Goal: Task Accomplishment & Management: Manage account settings

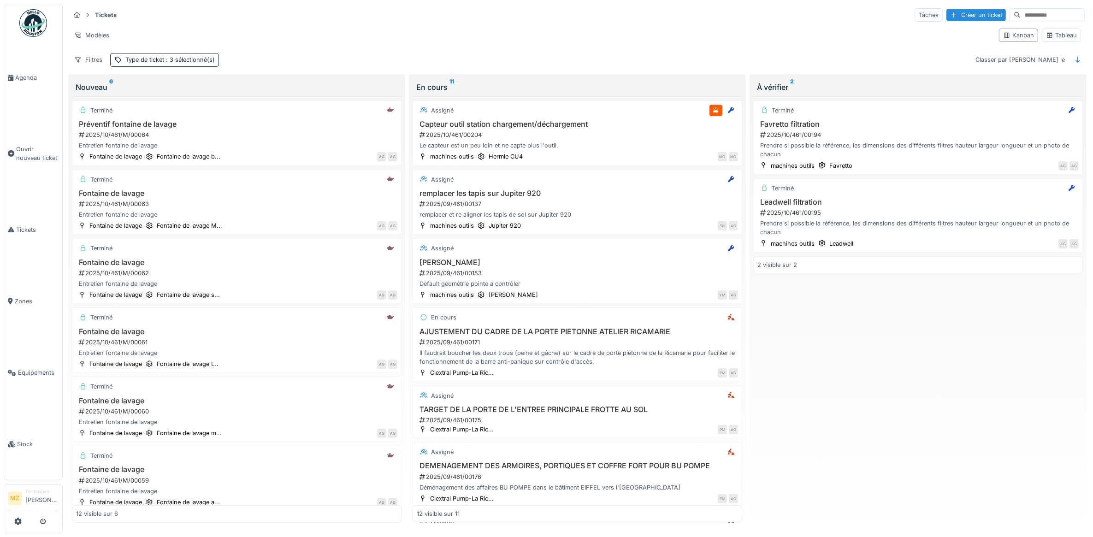
scroll to position [450, 0]
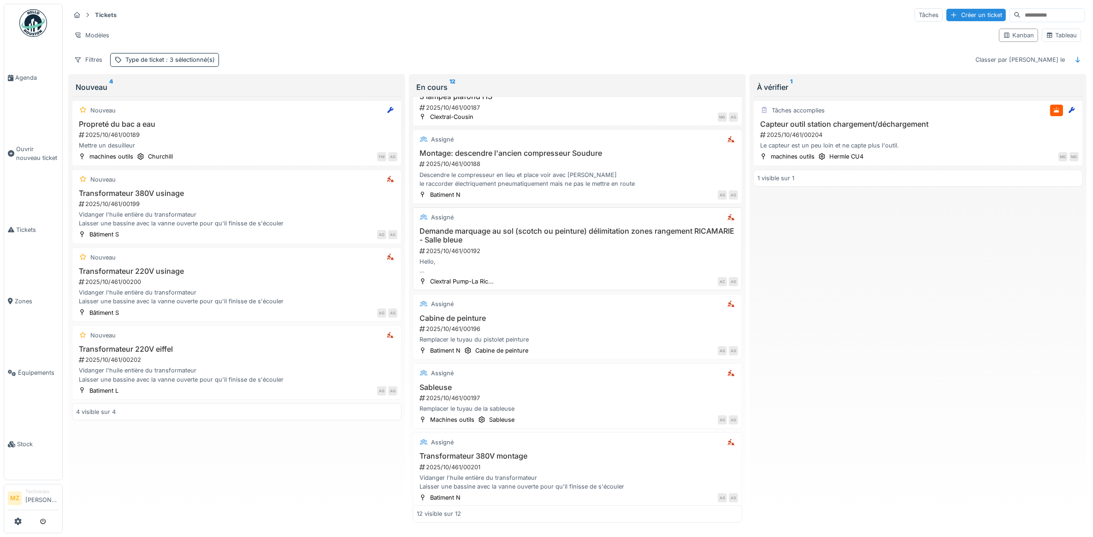
scroll to position [459, 0]
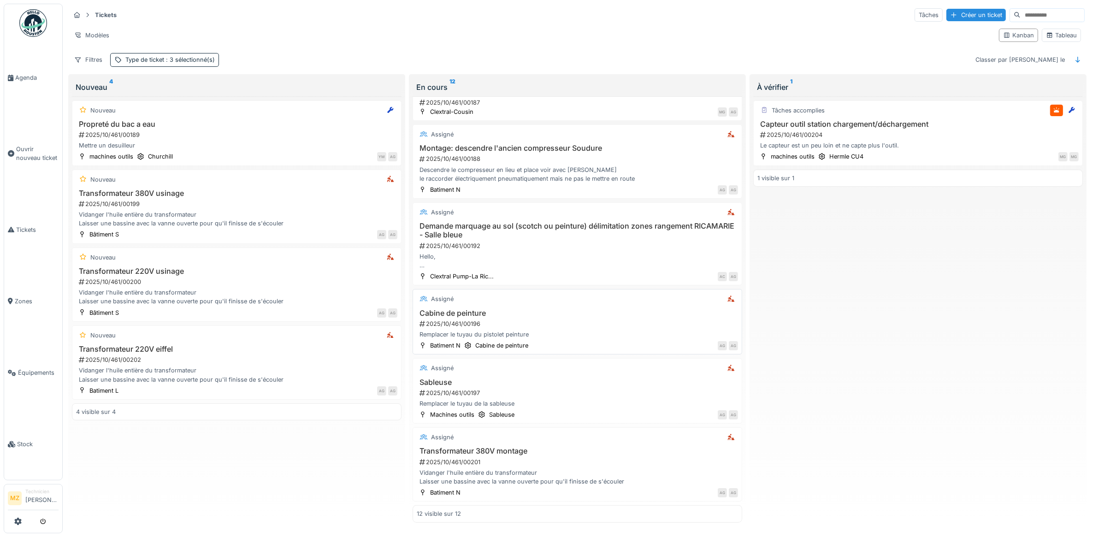
click at [591, 325] on div "2025/10/461/00196" at bounding box center [577, 323] width 319 height 9
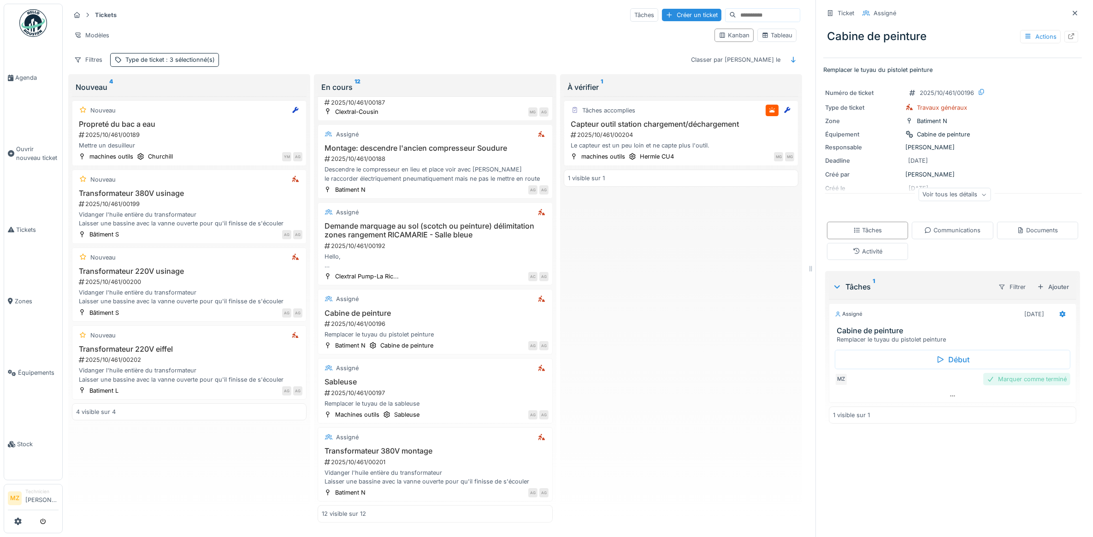
click at [1005, 382] on div "Marquer comme terminé" at bounding box center [1026, 379] width 87 height 12
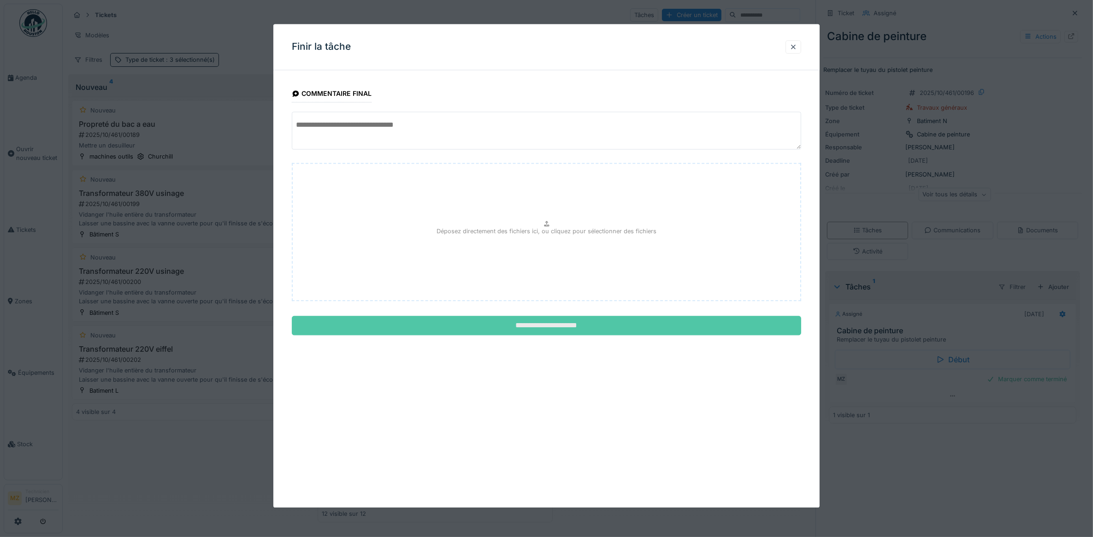
click at [464, 325] on input "**********" at bounding box center [547, 325] width 510 height 19
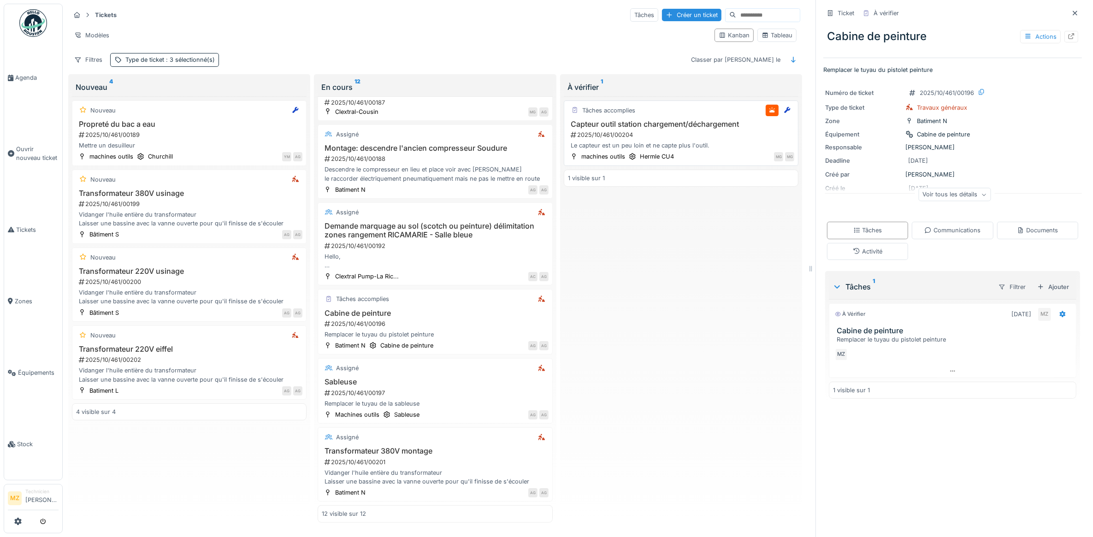
click at [634, 121] on div "Tâches accomplies Capteur outil station chargement/déchargement 2025/10/461/002…" at bounding box center [681, 132] width 235 height 65
click at [673, 128] on h3 "Capteur outil station chargement/déchargement" at bounding box center [681, 124] width 226 height 9
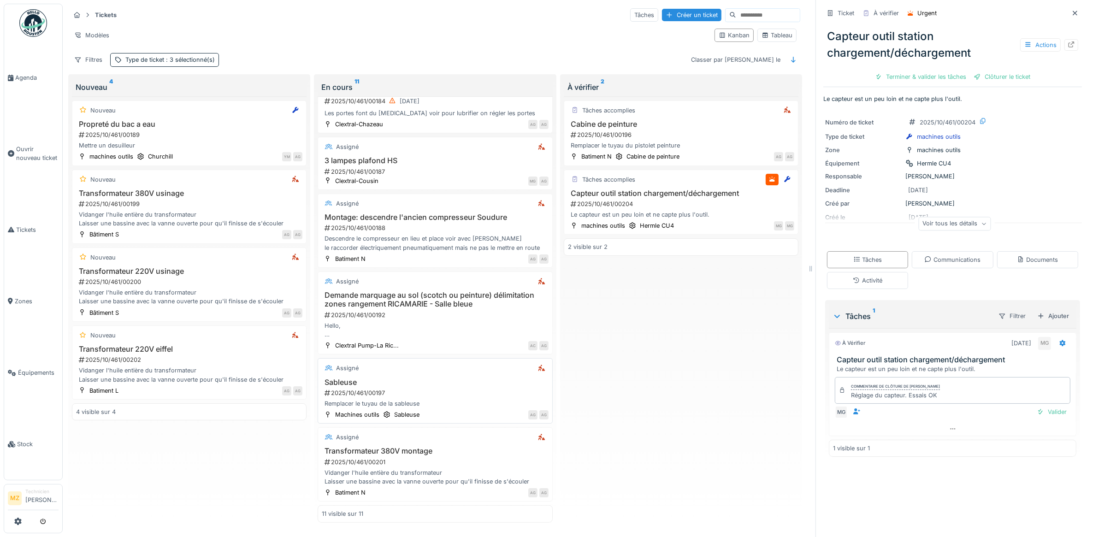
scroll to position [8, 0]
click at [442, 378] on div "Sableuse 2025/10/461/00197 Remplacer le tuyau de la sableuse" at bounding box center [435, 393] width 226 height 30
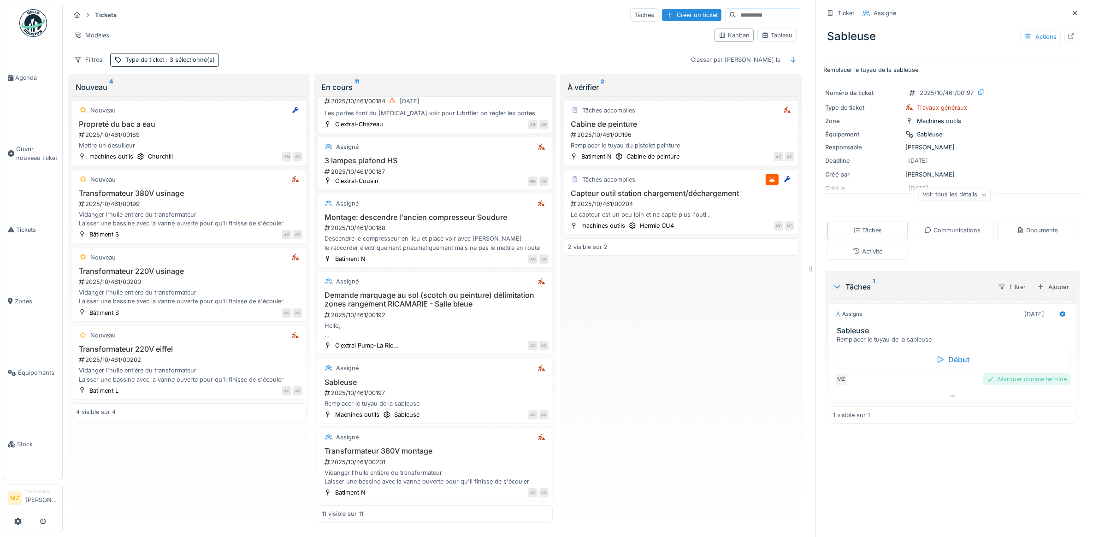
click at [1021, 374] on div "Marquer comme terminé" at bounding box center [1026, 379] width 87 height 12
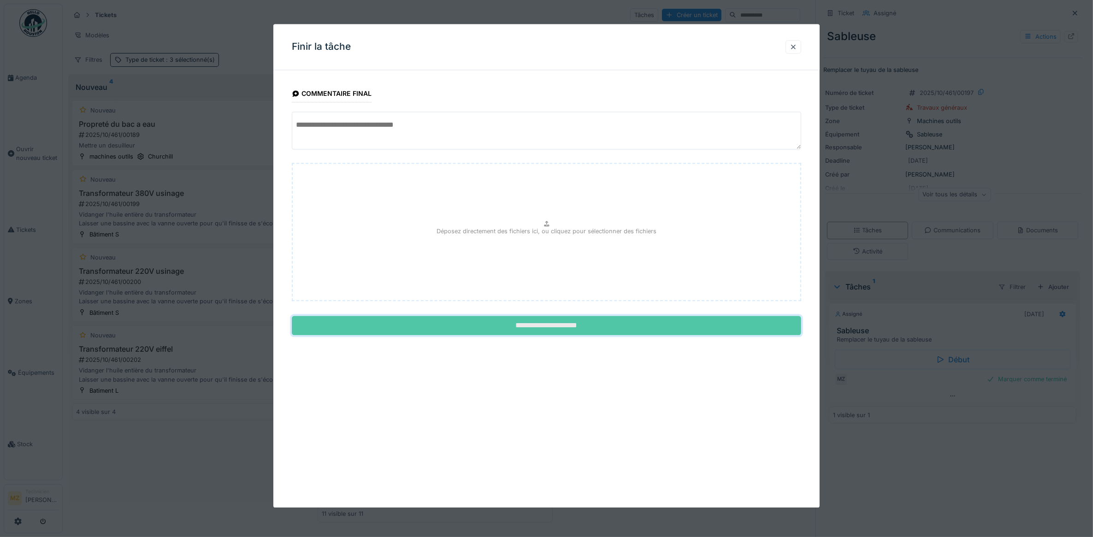
click at [666, 327] on input "**********" at bounding box center [547, 325] width 510 height 19
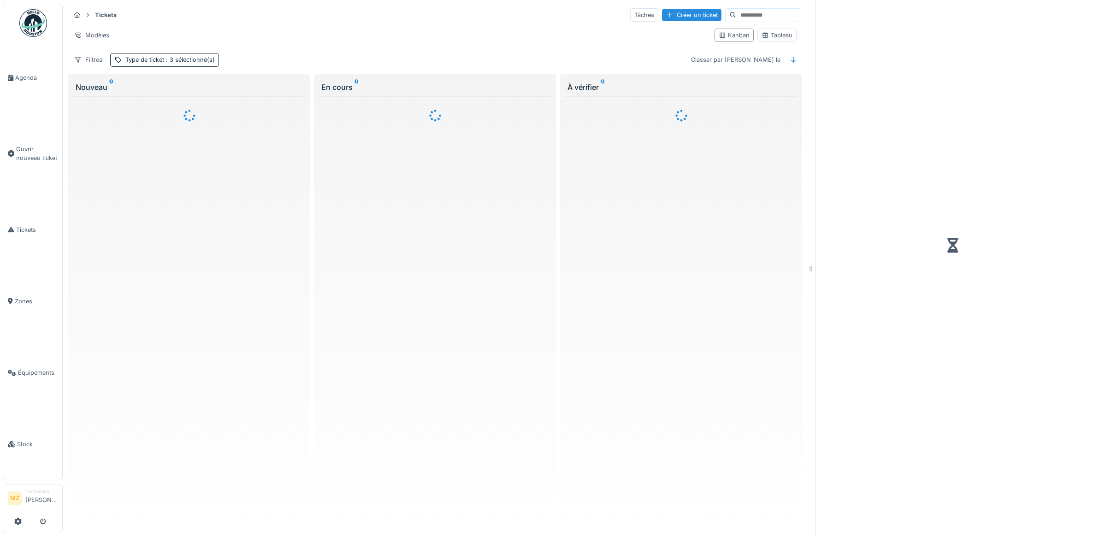
scroll to position [5, 0]
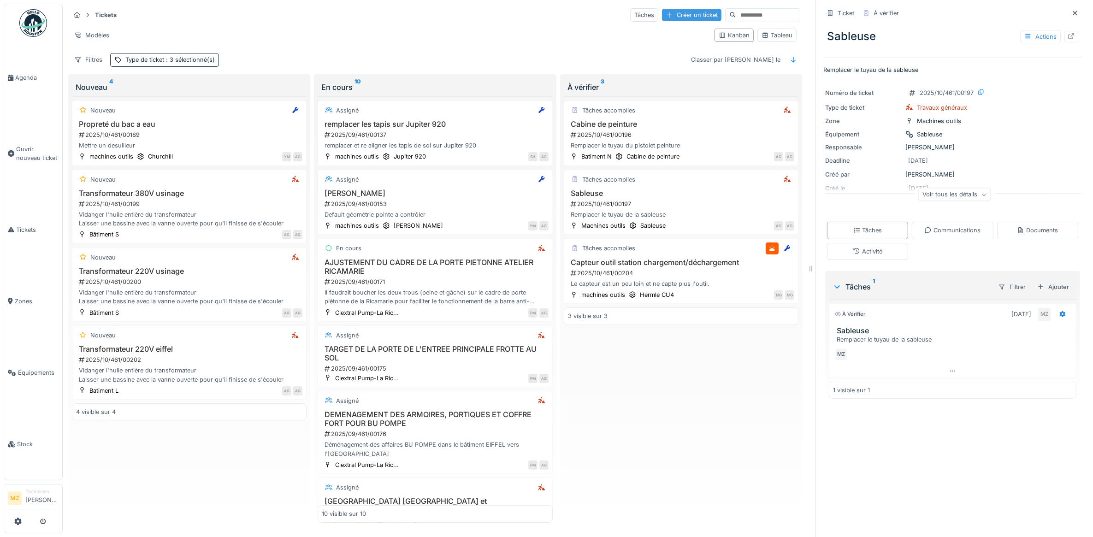
click at [662, 9] on div "Créer un ticket" at bounding box center [691, 15] width 59 height 12
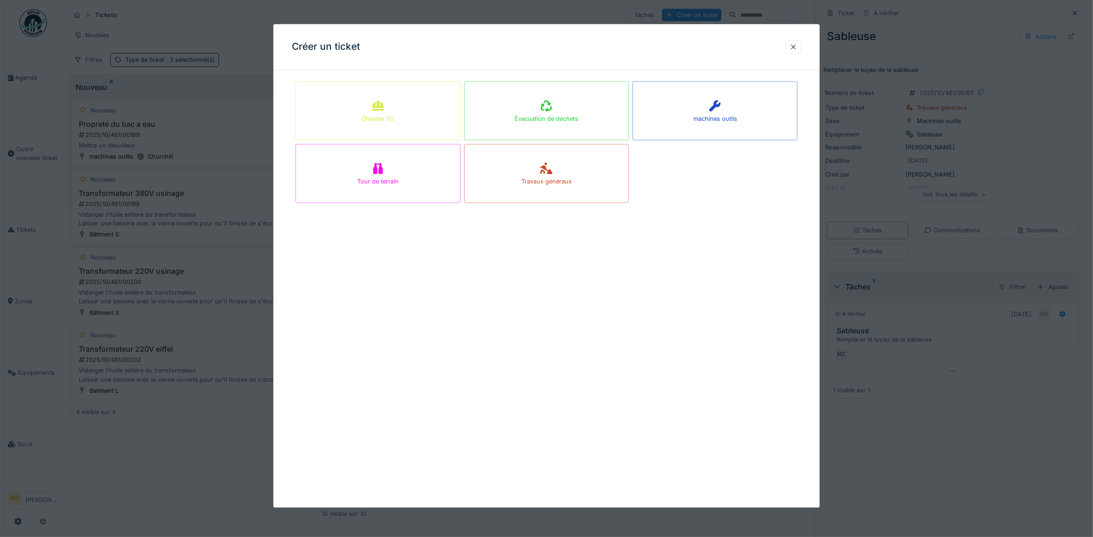
click at [183, 498] on div at bounding box center [546, 268] width 1093 height 537
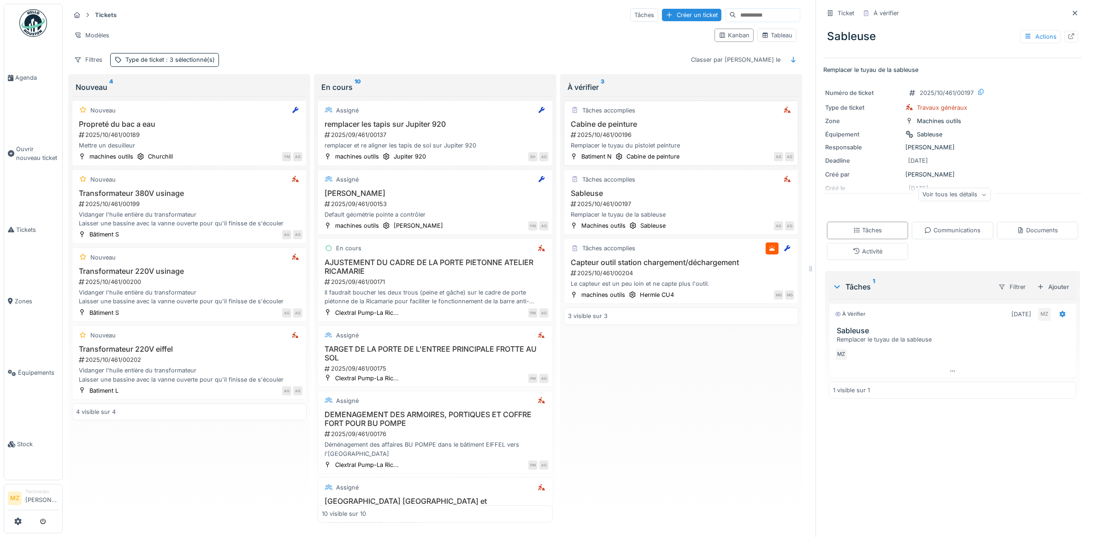
click at [650, 136] on div "2025/10/461/00196" at bounding box center [682, 134] width 224 height 9
click at [671, 12] on div "Créer un ticket" at bounding box center [691, 15] width 59 height 12
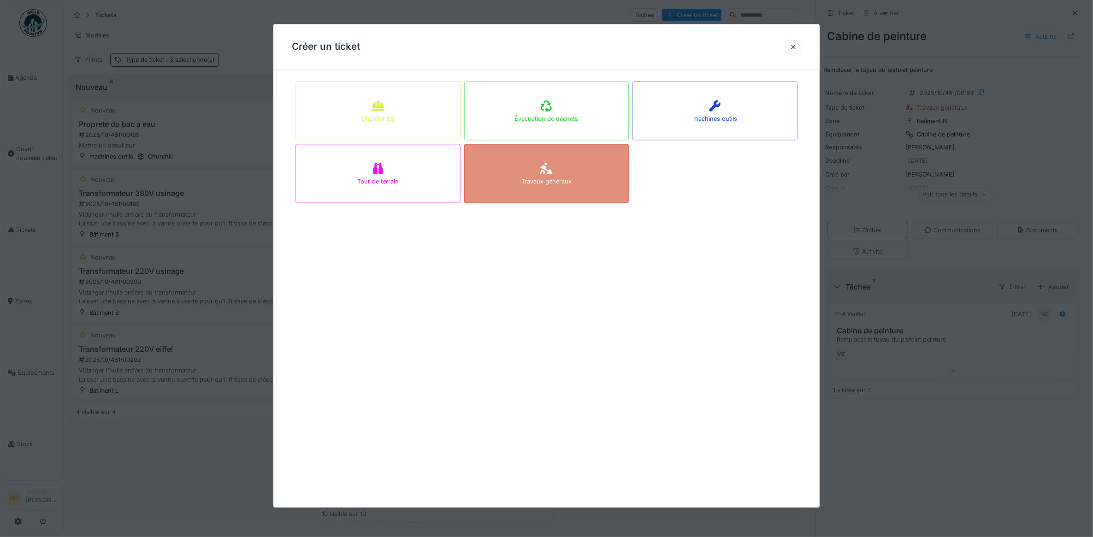
click at [545, 148] on div "Travaux généraux" at bounding box center [546, 173] width 165 height 59
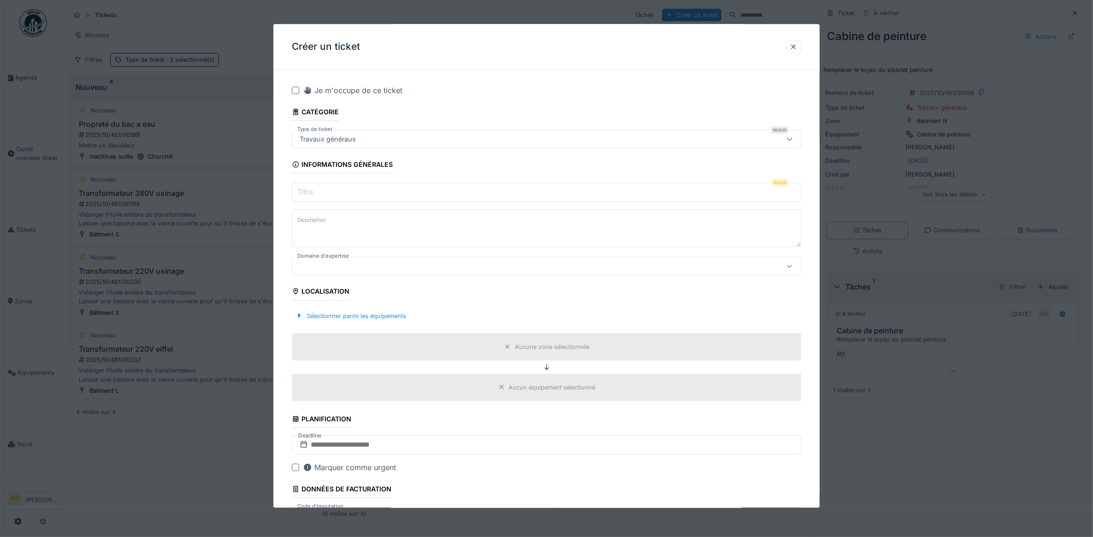
click at [388, 199] on input "Titre" at bounding box center [547, 192] width 510 height 19
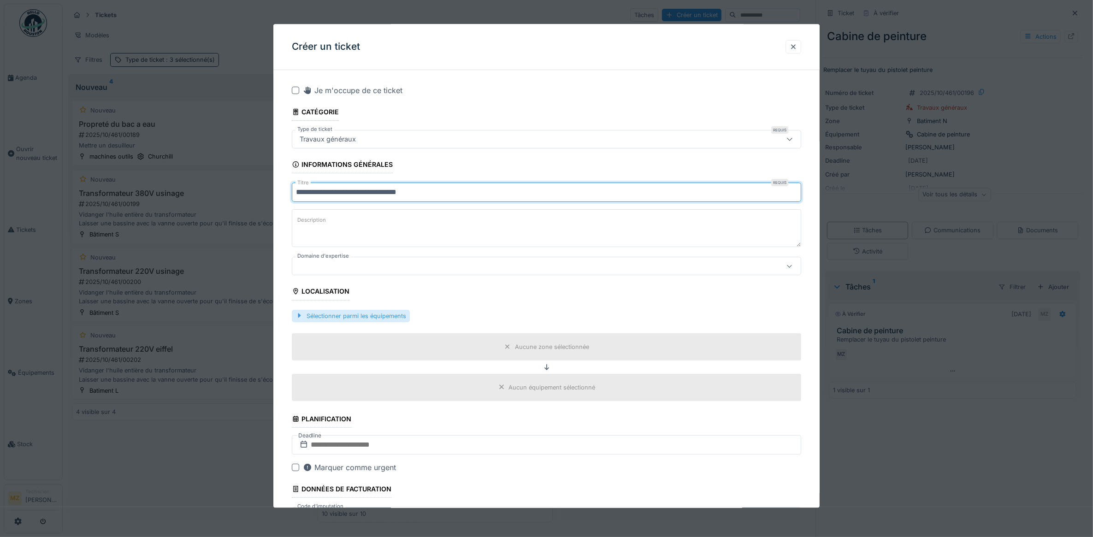
type input "**********"
click at [378, 314] on div "Sélectionner parmi les équipements" at bounding box center [351, 316] width 118 height 12
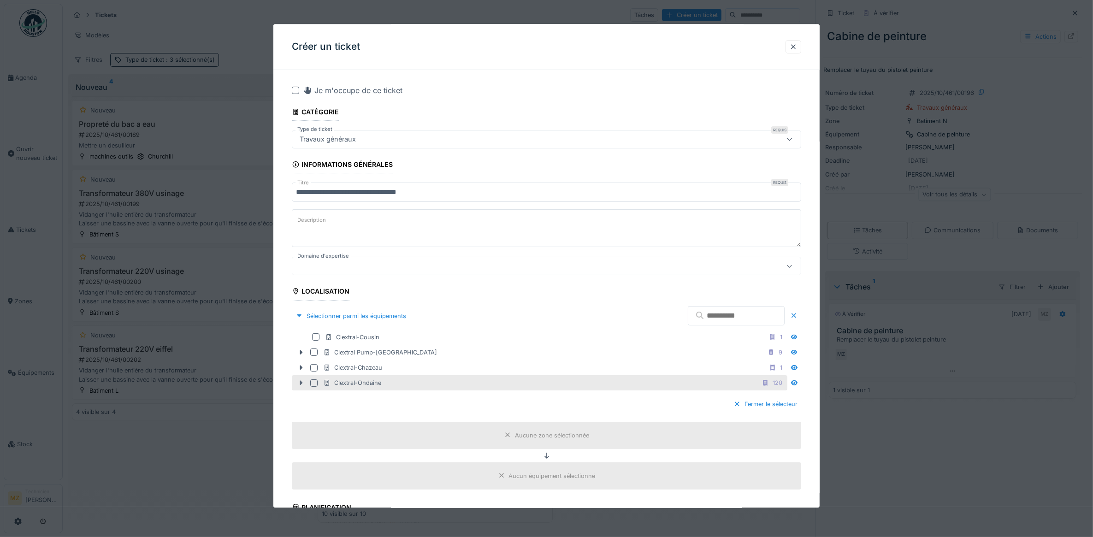
click at [303, 386] on icon at bounding box center [300, 383] width 7 height 6
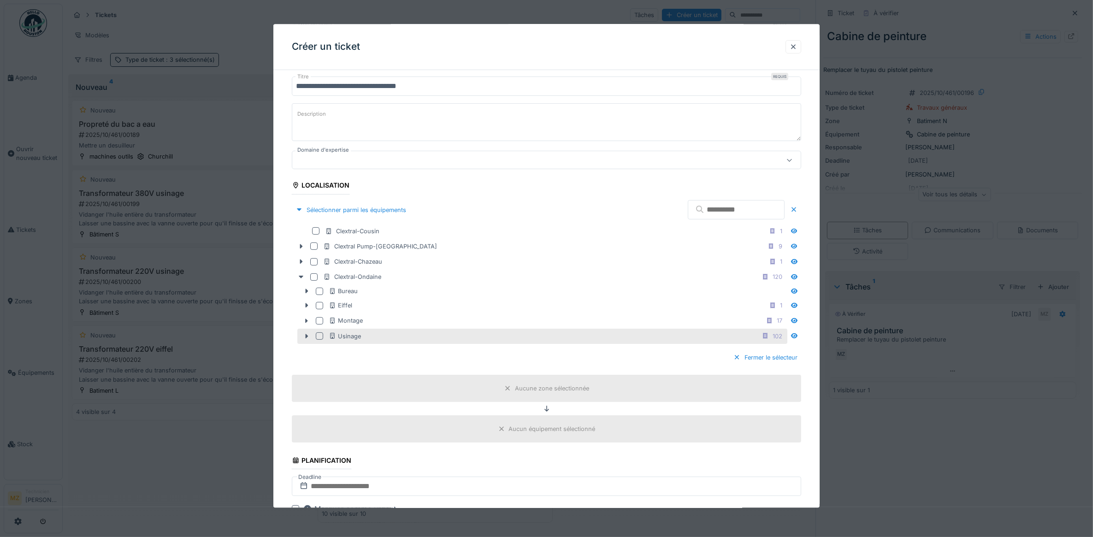
scroll to position [115, 0]
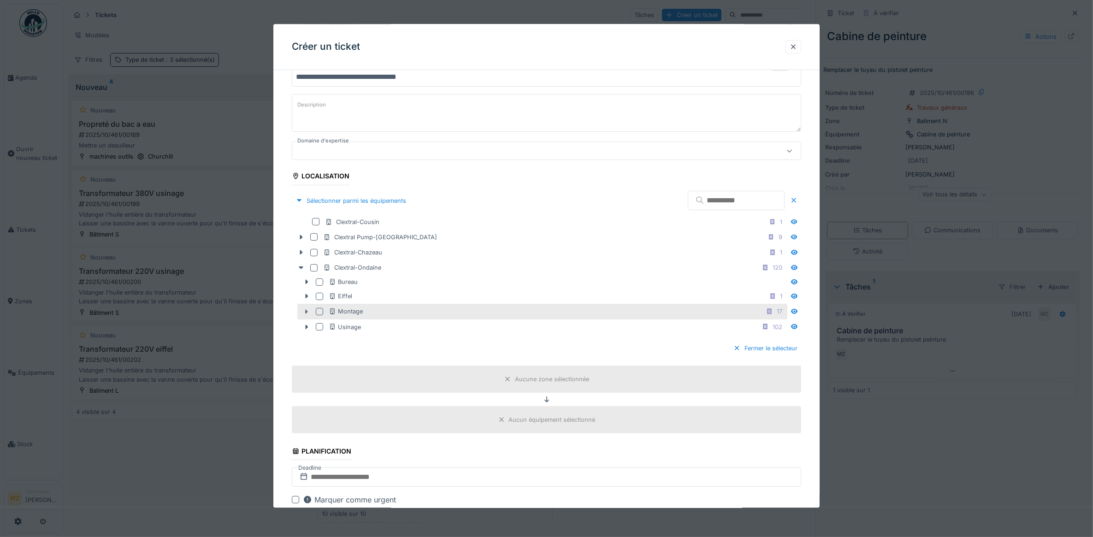
click at [310, 314] on div at bounding box center [306, 312] width 15 height 10
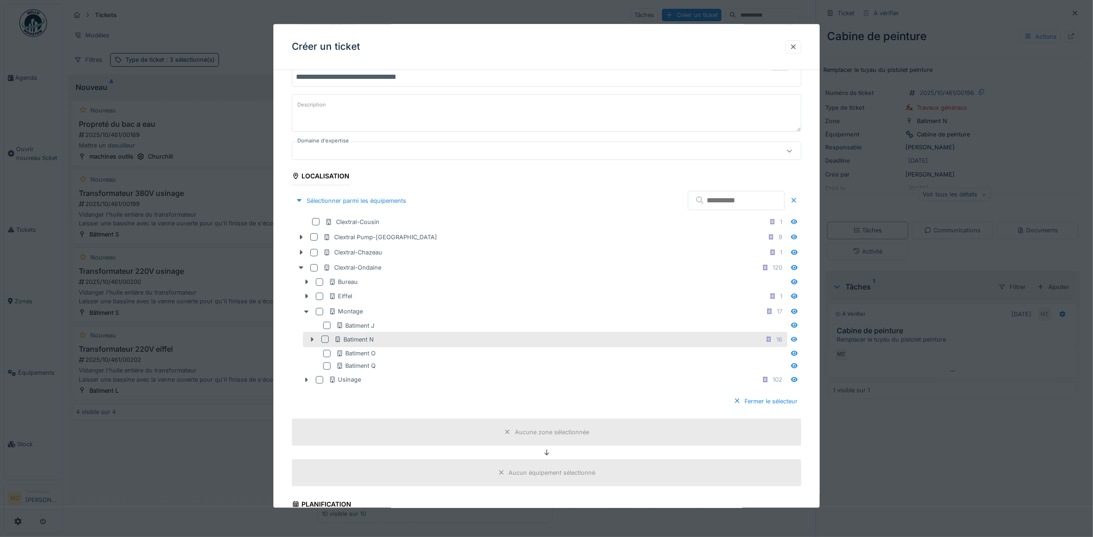
click at [313, 344] on div at bounding box center [312, 340] width 15 height 10
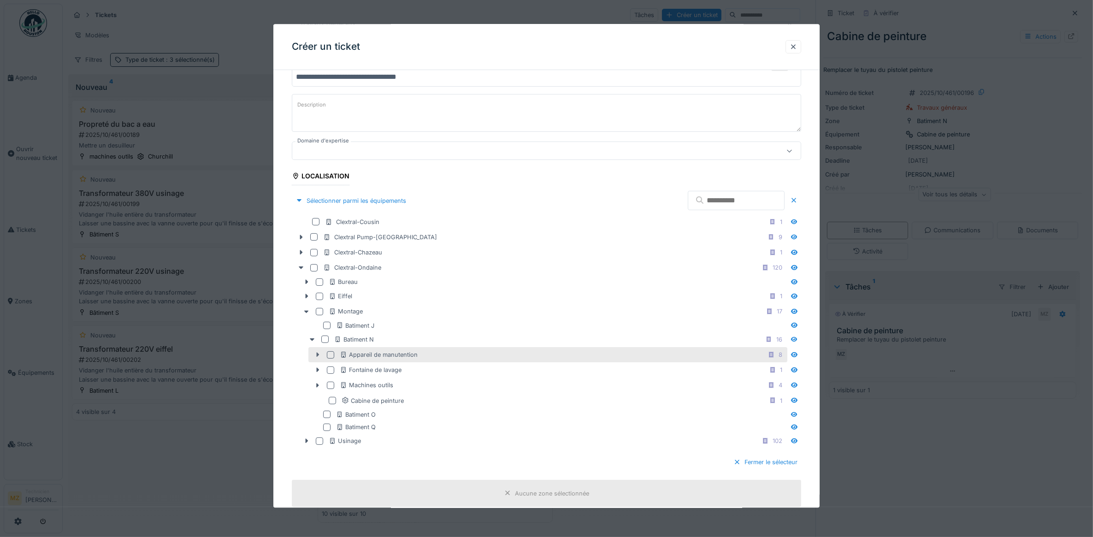
click at [318, 355] on icon at bounding box center [317, 355] width 7 height 6
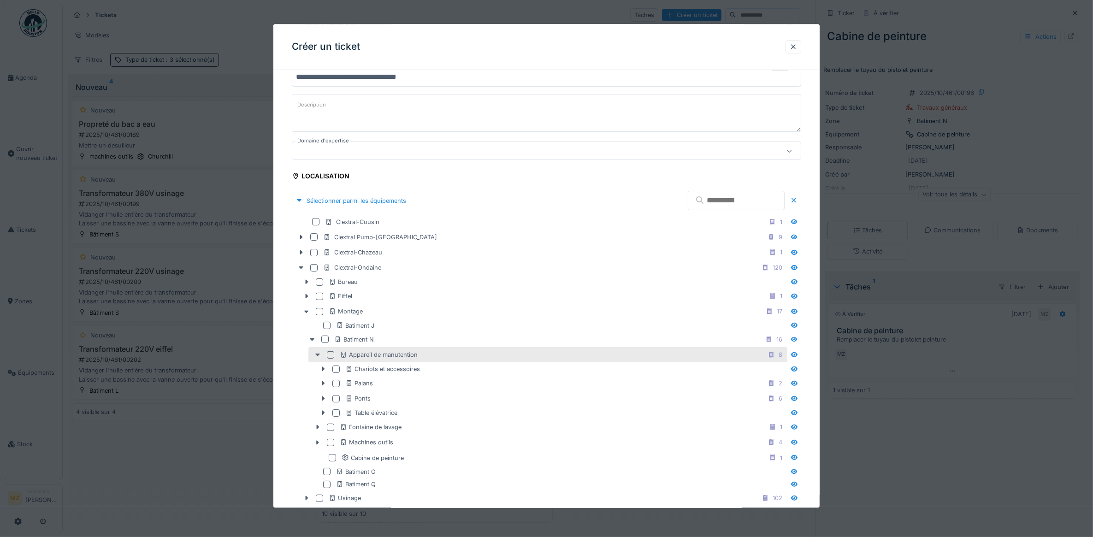
click at [319, 356] on icon at bounding box center [317, 355] width 7 height 6
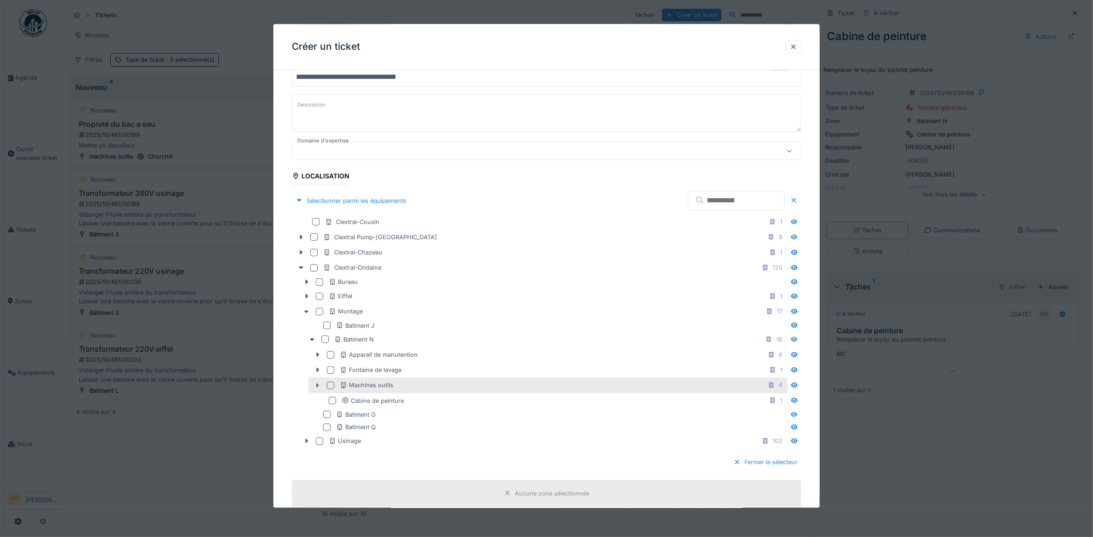
click at [323, 384] on div at bounding box center [317, 386] width 15 height 10
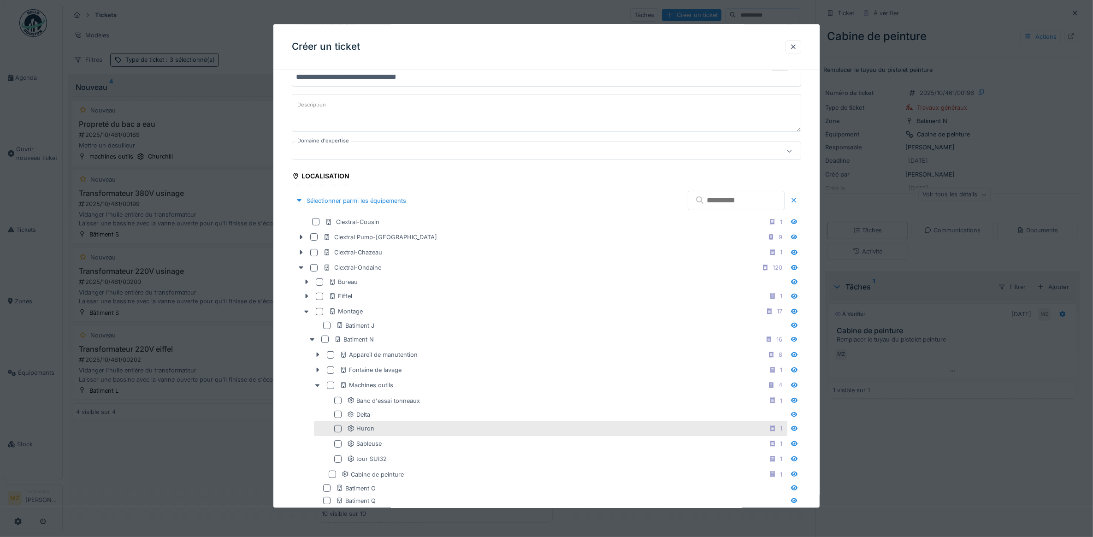
scroll to position [173, 0]
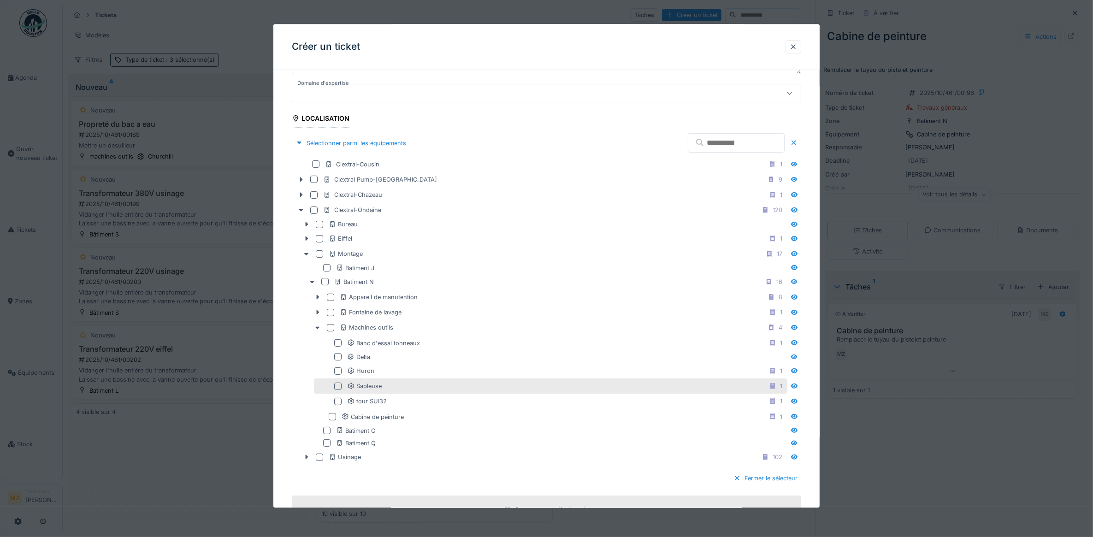
click at [339, 390] on div at bounding box center [337, 385] width 7 height 7
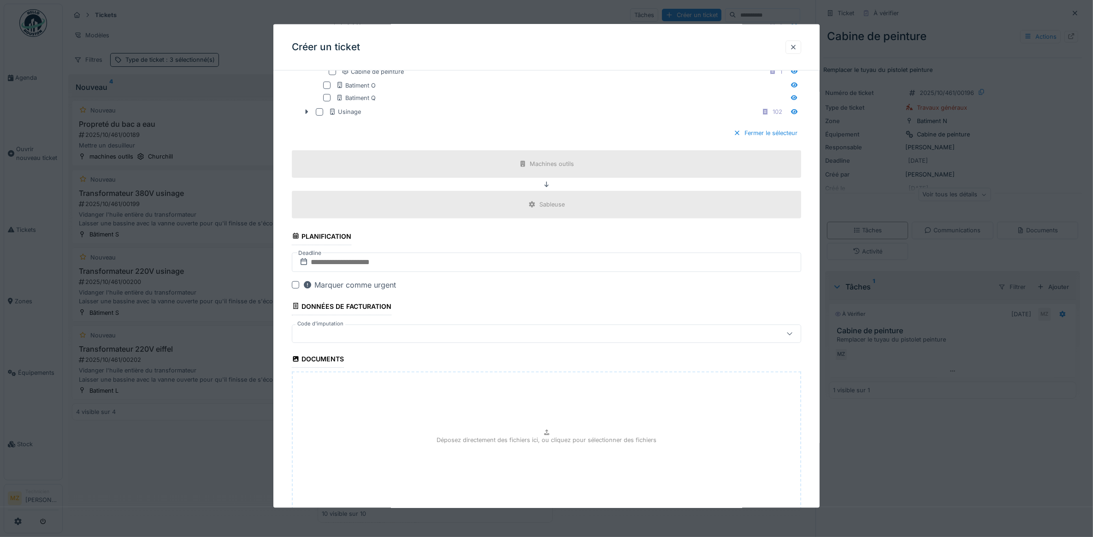
scroll to position [586, 0]
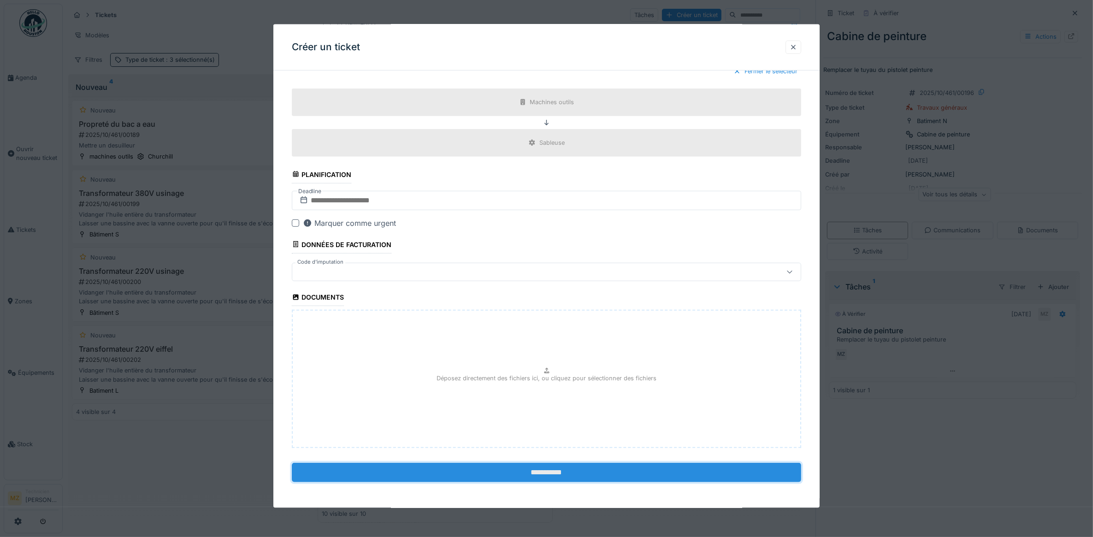
click at [537, 476] on input "**********" at bounding box center [547, 471] width 510 height 19
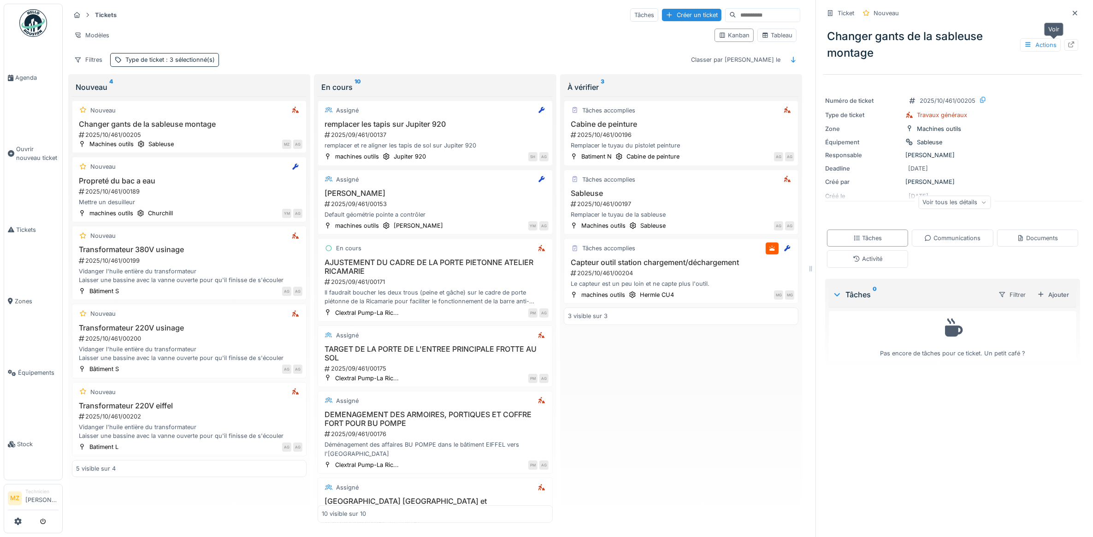
click at [1067, 41] on icon at bounding box center [1070, 44] width 7 height 6
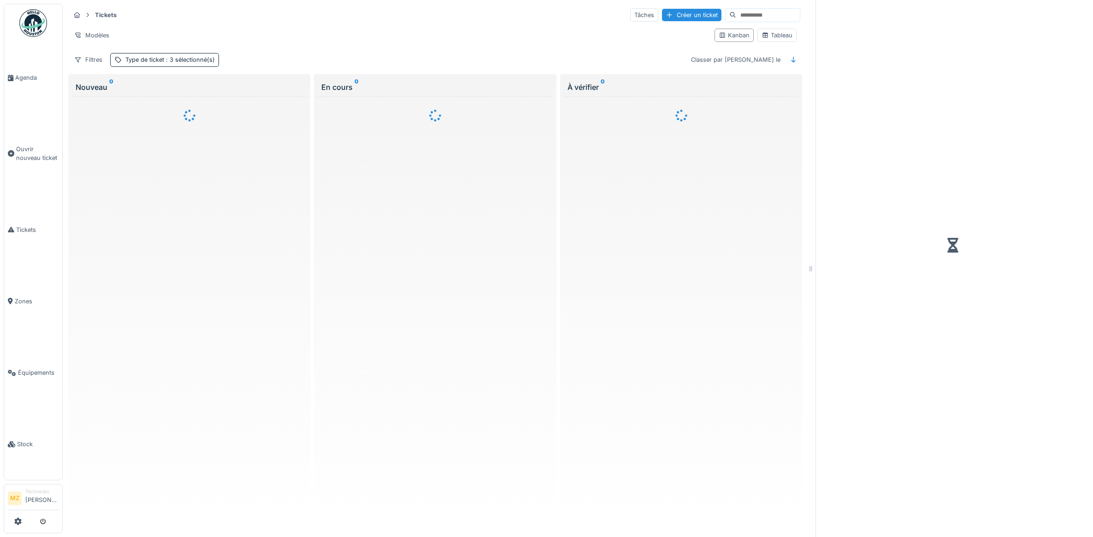
scroll to position [5, 0]
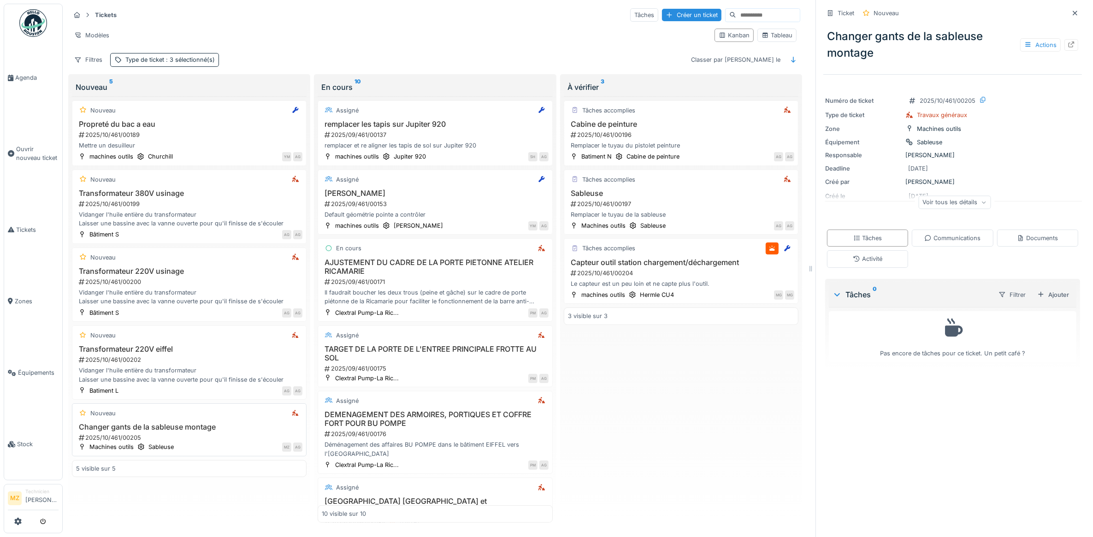
click at [198, 434] on div "2025/10/461/00205" at bounding box center [190, 437] width 224 height 9
click at [1067, 42] on div at bounding box center [1070, 45] width 7 height 9
click at [662, 9] on div "Créer un ticket" at bounding box center [691, 15] width 59 height 12
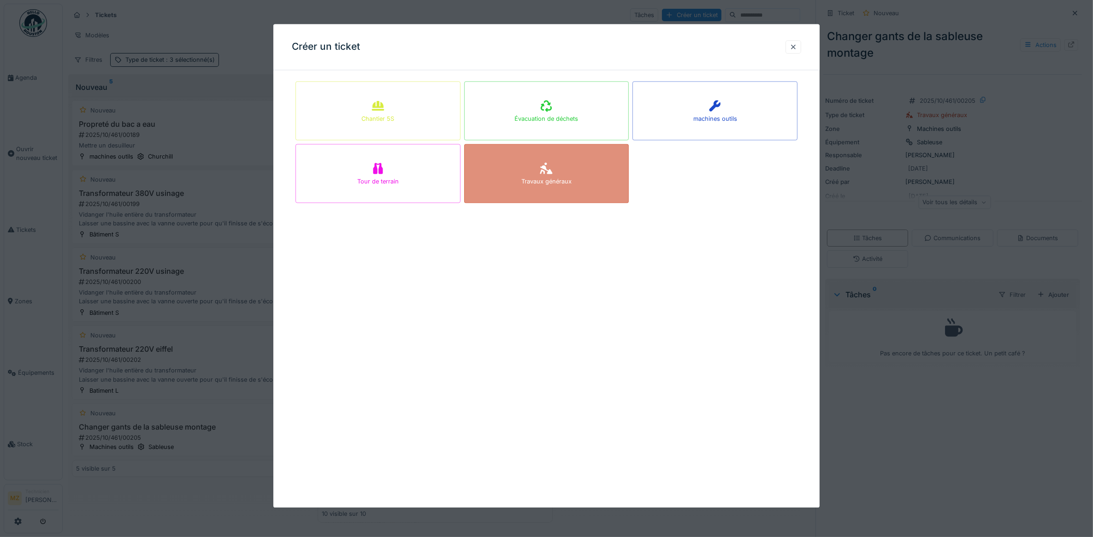
click at [567, 185] on div "Travaux généraux" at bounding box center [546, 181] width 50 height 9
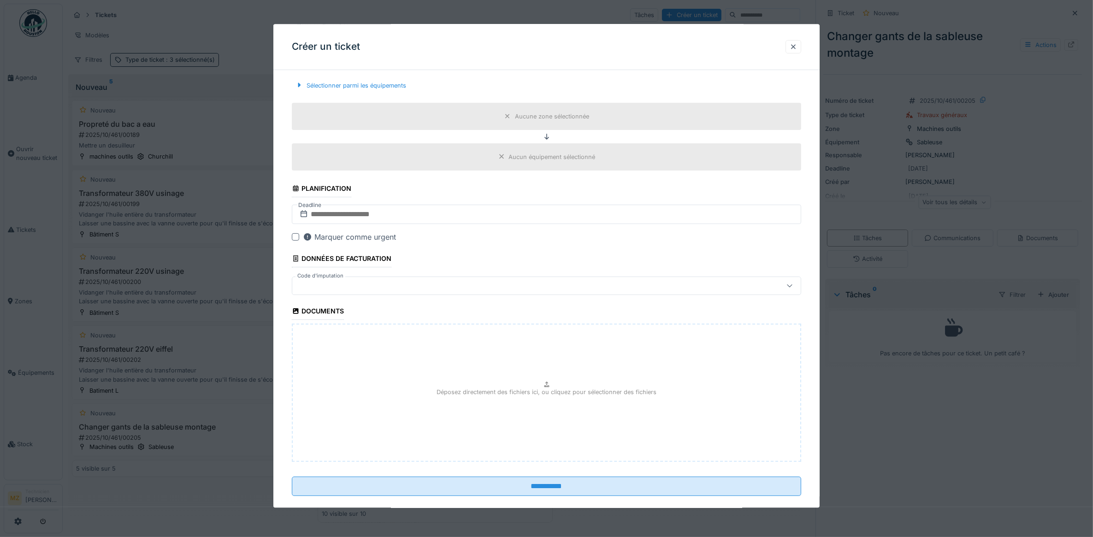
click at [380, 288] on div at bounding box center [518, 286] width 444 height 10
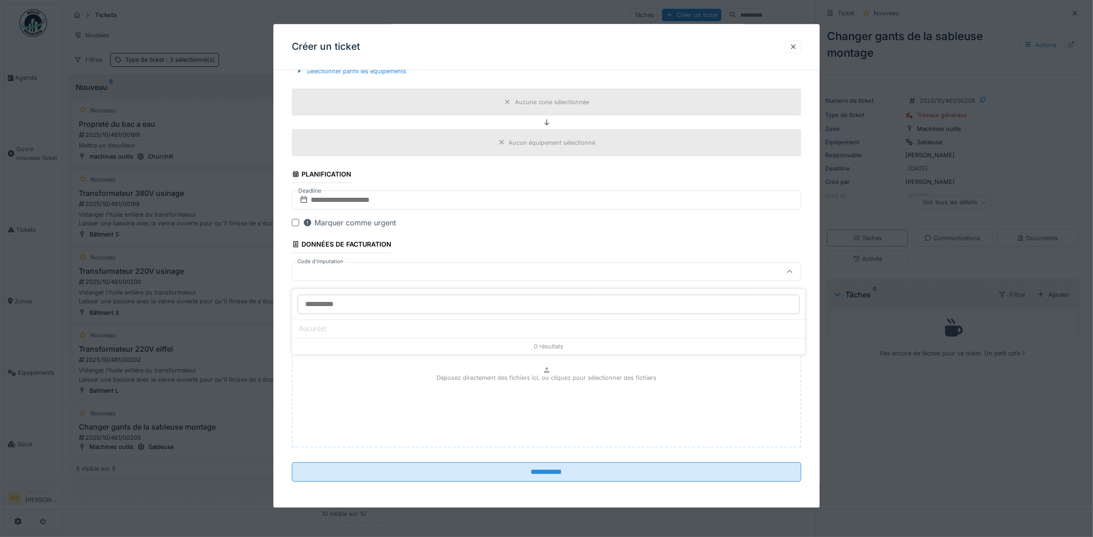
click at [411, 268] on div at bounding box center [518, 272] width 444 height 10
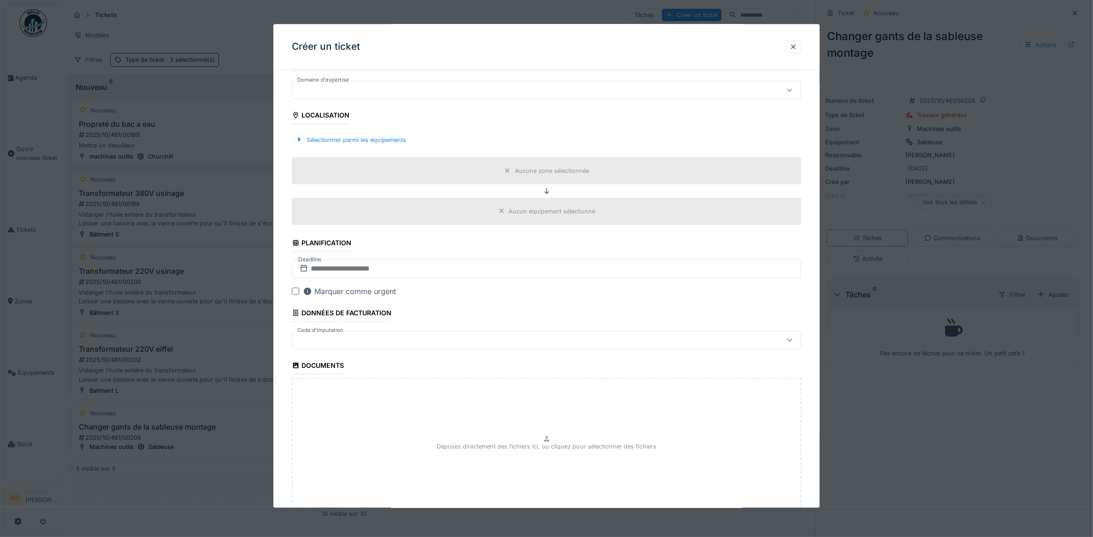
scroll to position [17, 0]
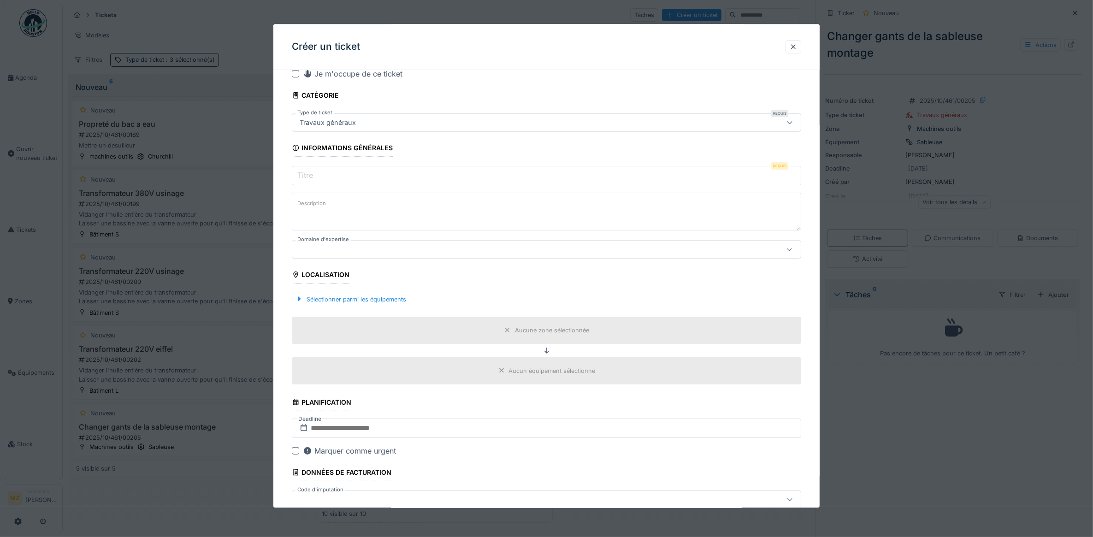
click at [295, 69] on div "Créer un ticket" at bounding box center [546, 47] width 546 height 46
click at [296, 75] on div at bounding box center [295, 73] width 7 height 7
click at [296, 75] on icon at bounding box center [296, 73] width 6 height 5
click at [801, 46] on div at bounding box center [793, 46] width 16 height 13
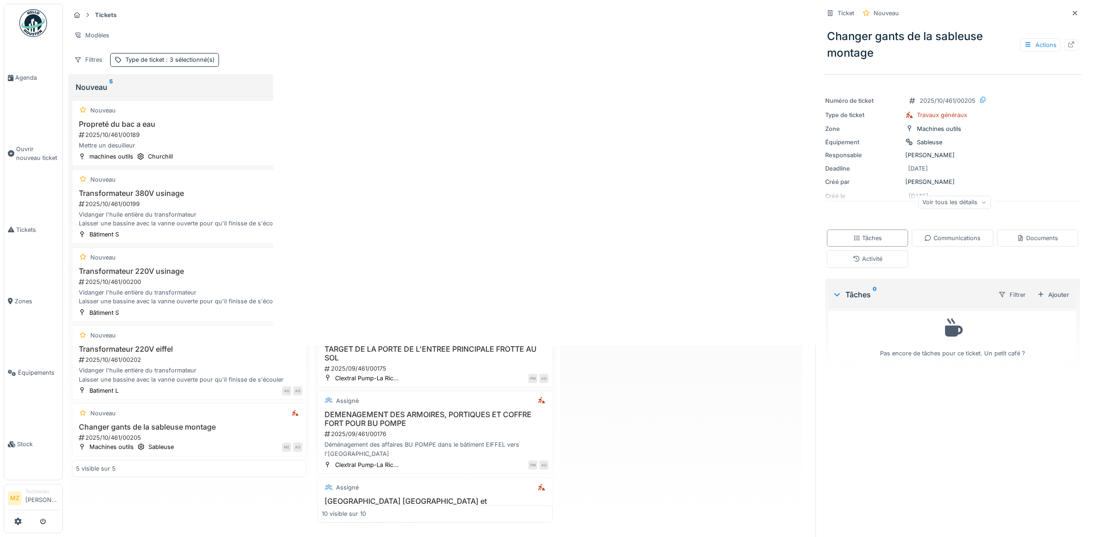
scroll to position [0, 0]
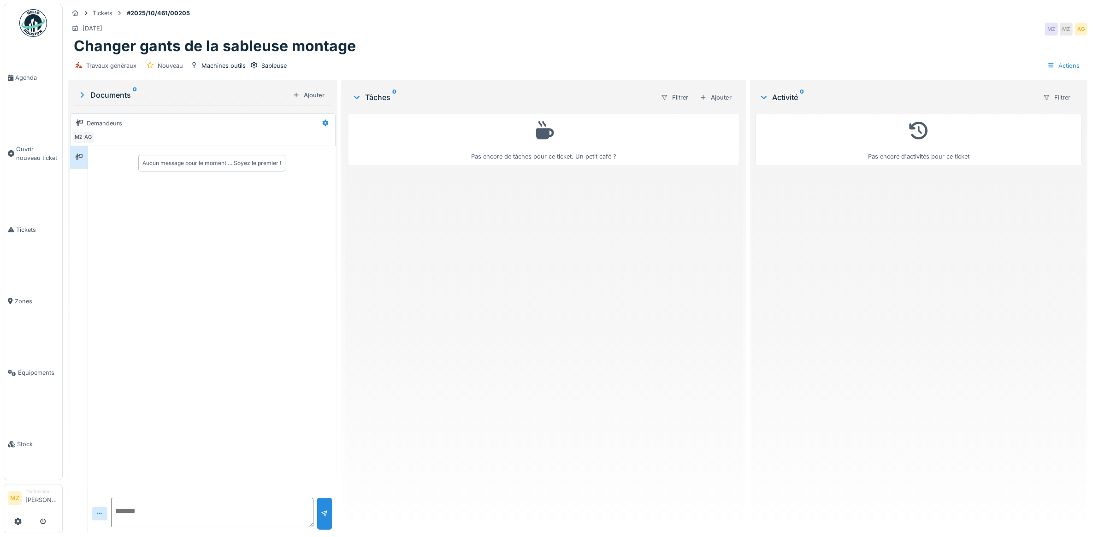
click at [738, 69] on div "Travaux généraux Nouveau Machines outils Sableuse Actions" at bounding box center [577, 65] width 1019 height 21
click at [1049, 65] on div "Actions" at bounding box center [1063, 65] width 41 height 13
click at [569, 235] on div "Pas encore de tâches pour ce ticket. Un petit café ?" at bounding box center [543, 318] width 391 height 416
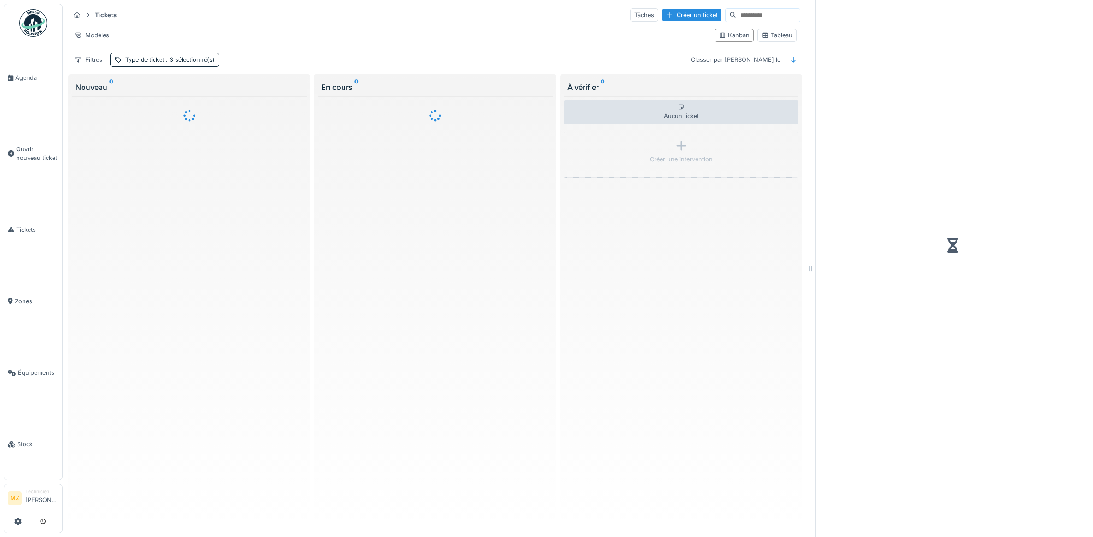
scroll to position [5, 0]
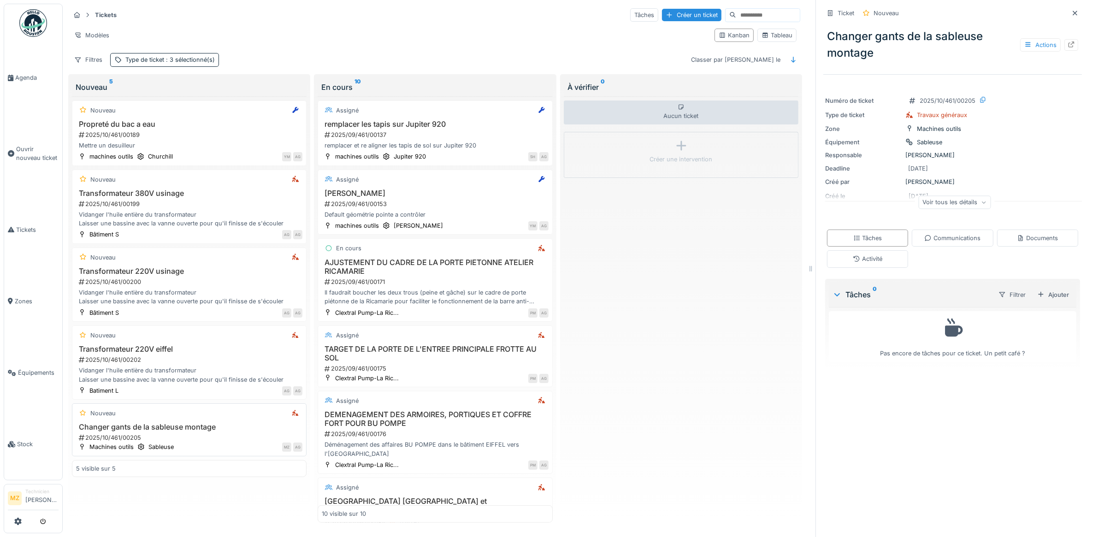
click at [203, 431] on h3 "Changer gants de la sableuse montage" at bounding box center [189, 427] width 226 height 9
click at [232, 431] on h3 "Changer gants de la sableuse montage" at bounding box center [189, 427] width 226 height 9
click at [1068, 42] on icon at bounding box center [1071, 44] width 6 height 6
click at [252, 432] on div "Changer gants de la sableuse montage 2025/10/461/00205" at bounding box center [189, 432] width 226 height 19
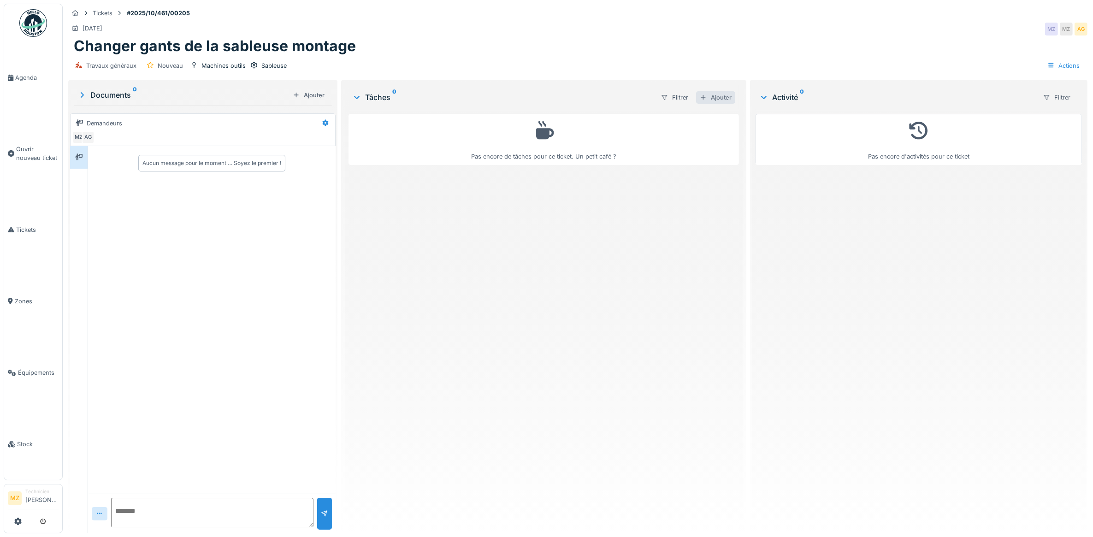
click at [708, 92] on div "Ajouter" at bounding box center [715, 97] width 39 height 12
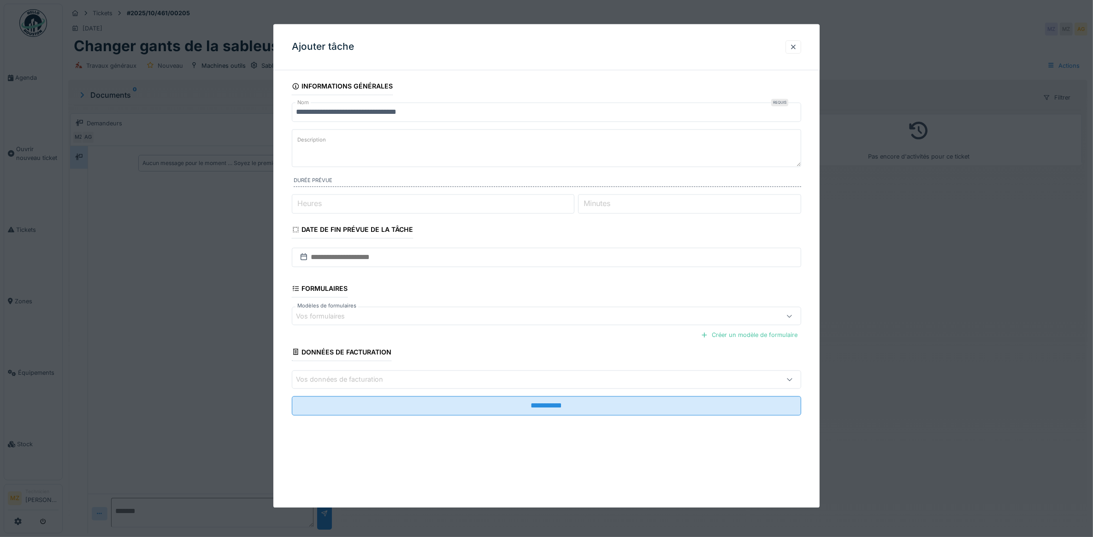
scroll to position [8, 0]
click at [734, 340] on div "Créer un modèle de formulaire" at bounding box center [749, 335] width 104 height 12
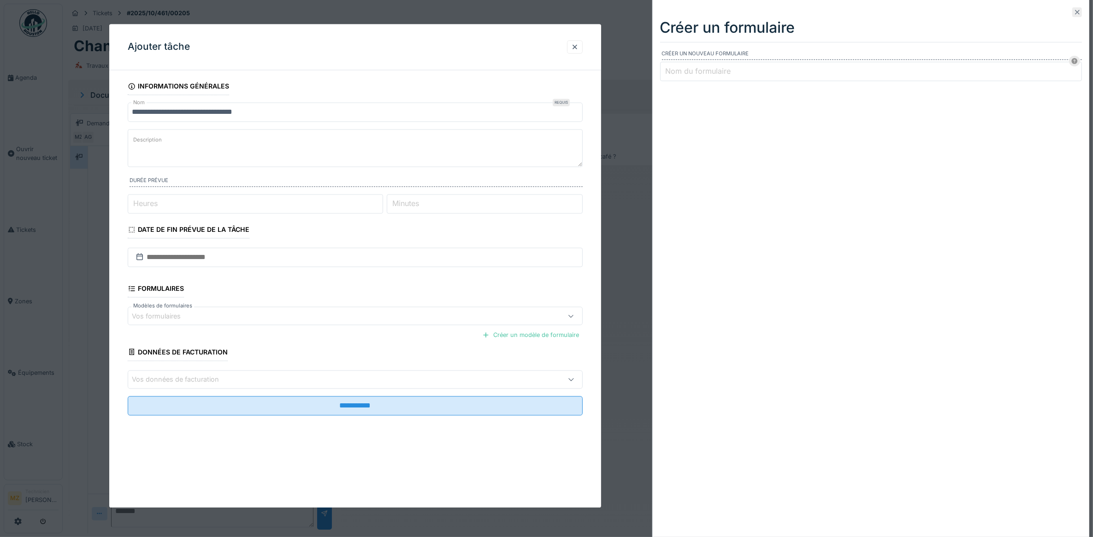
click at [1073, 14] on icon at bounding box center [1076, 12] width 7 height 6
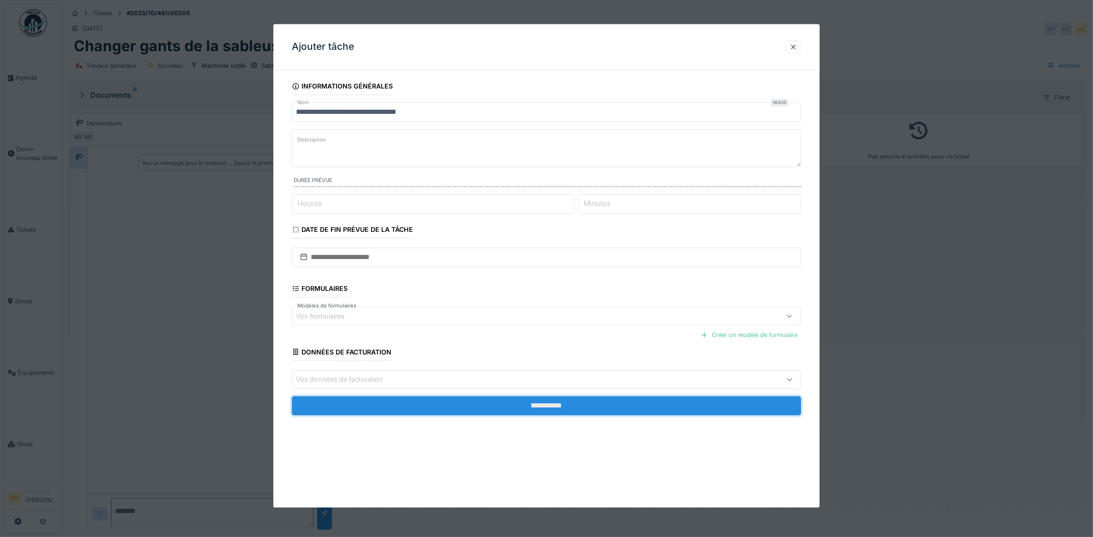
click at [438, 411] on input "**********" at bounding box center [547, 405] width 510 height 19
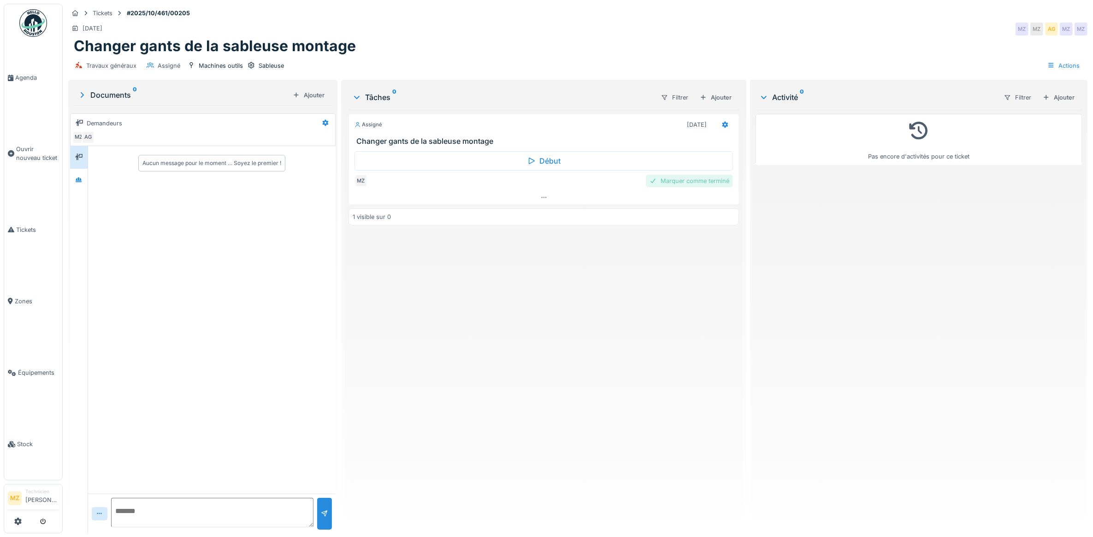
click at [674, 175] on div "Marquer comme terminé" at bounding box center [689, 181] width 87 height 12
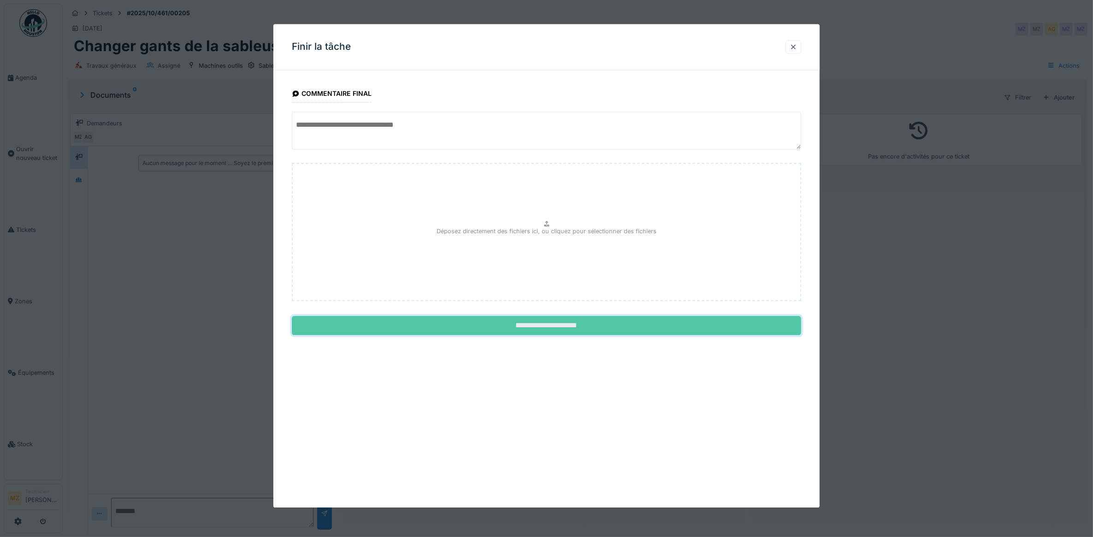
click at [608, 325] on input "**********" at bounding box center [547, 325] width 510 height 19
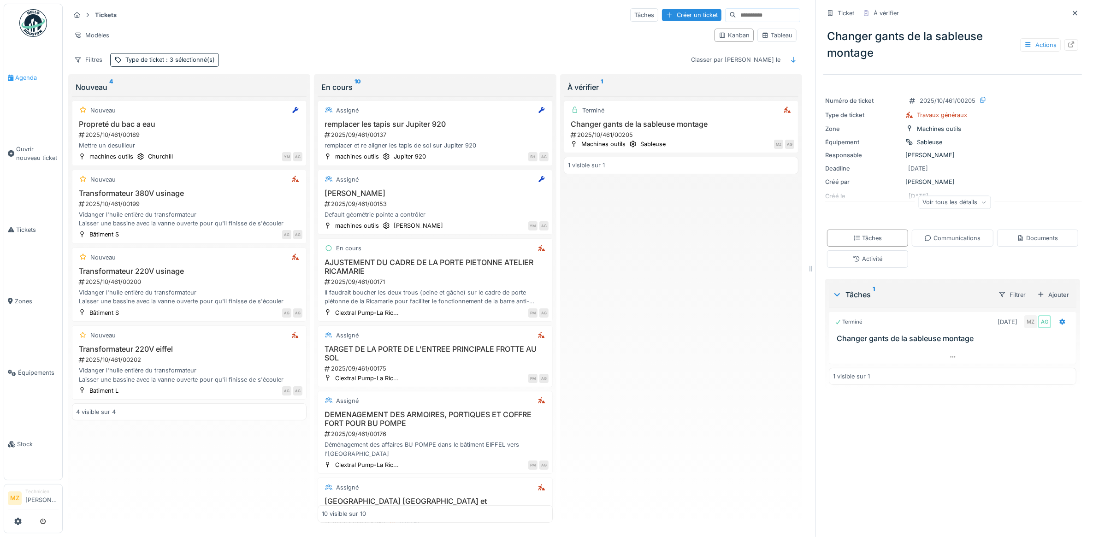
click at [35, 70] on link "Agenda" at bounding box center [33, 77] width 58 height 71
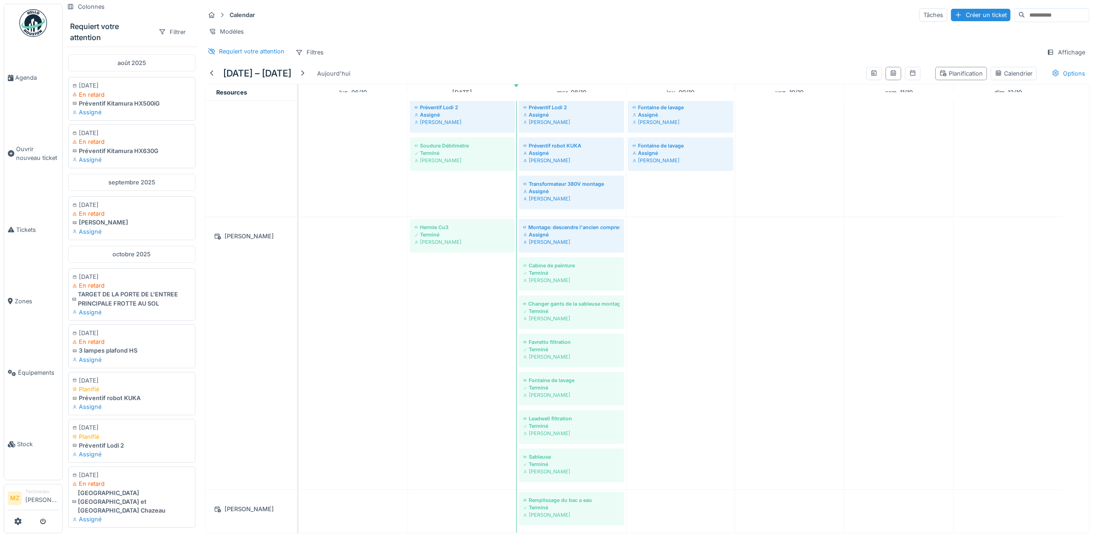
scroll to position [305, 0]
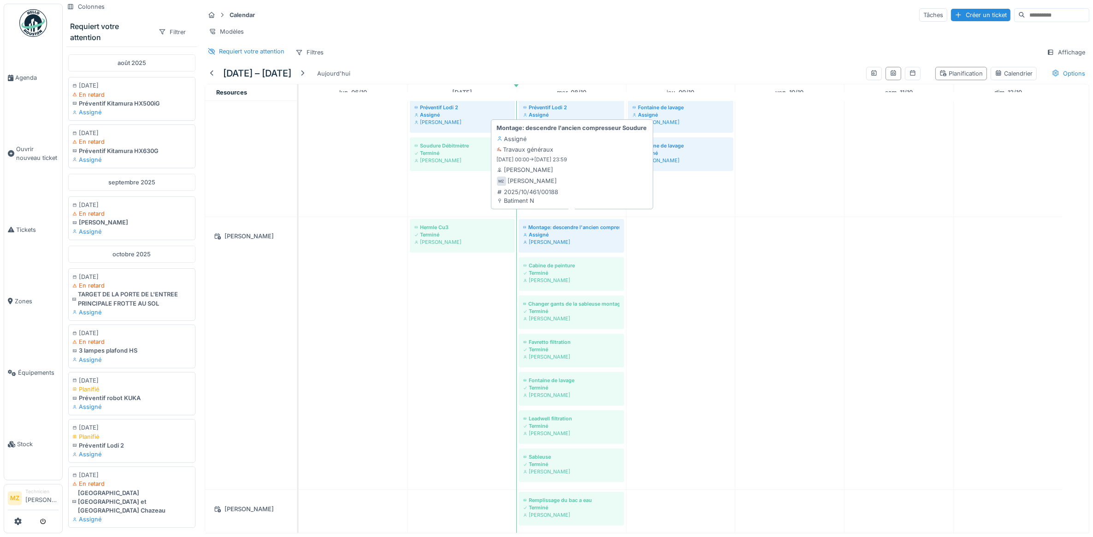
click at [601, 231] on div "Assigné" at bounding box center [571, 234] width 96 height 7
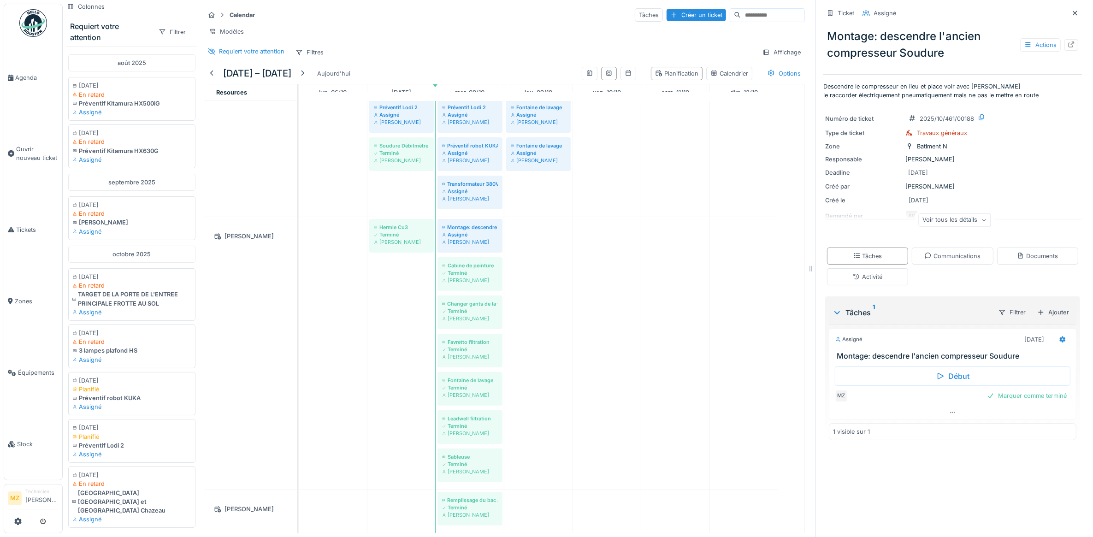
click at [945, 213] on div "Voir tous les détails" at bounding box center [954, 219] width 72 height 13
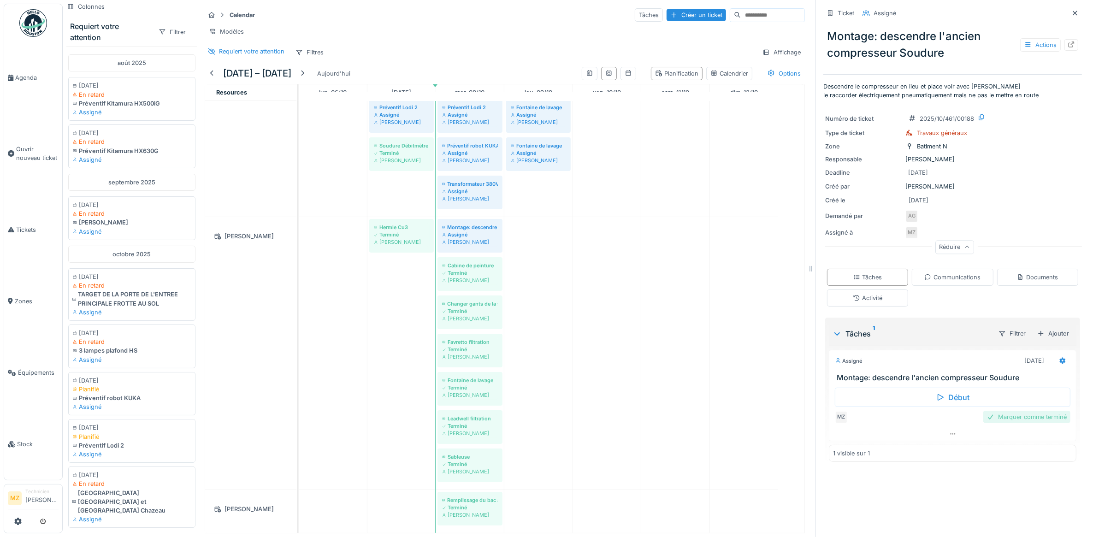
click at [1027, 411] on div "Marquer comme terminé" at bounding box center [1026, 417] width 87 height 12
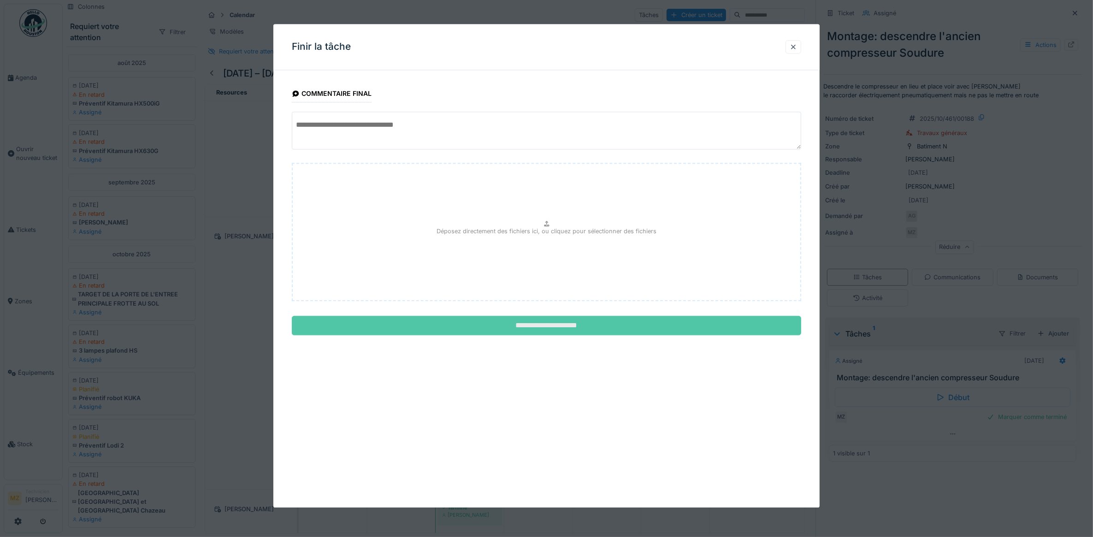
click at [551, 326] on input "**********" at bounding box center [547, 325] width 510 height 19
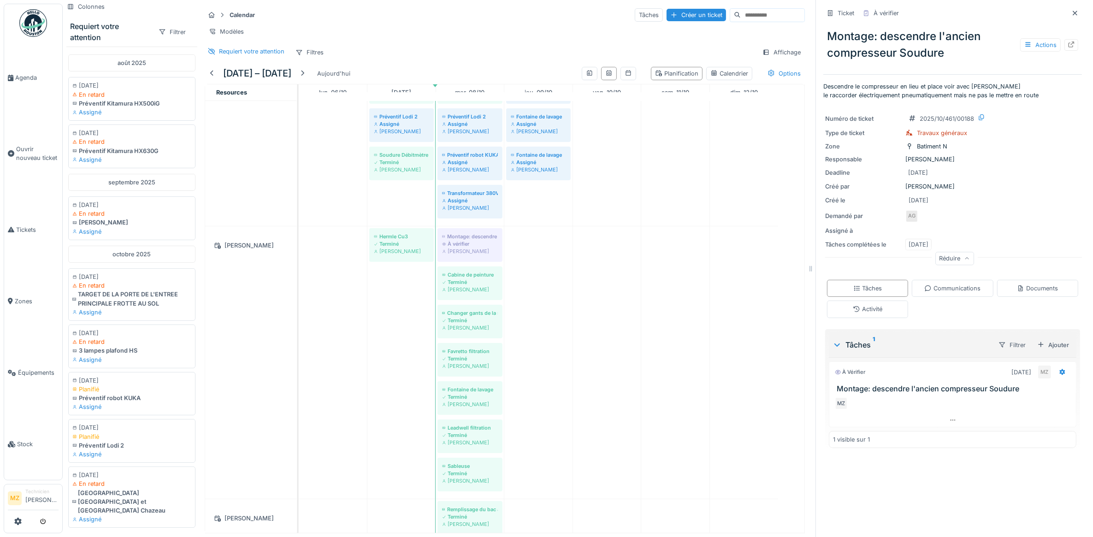
scroll to position [305, 0]
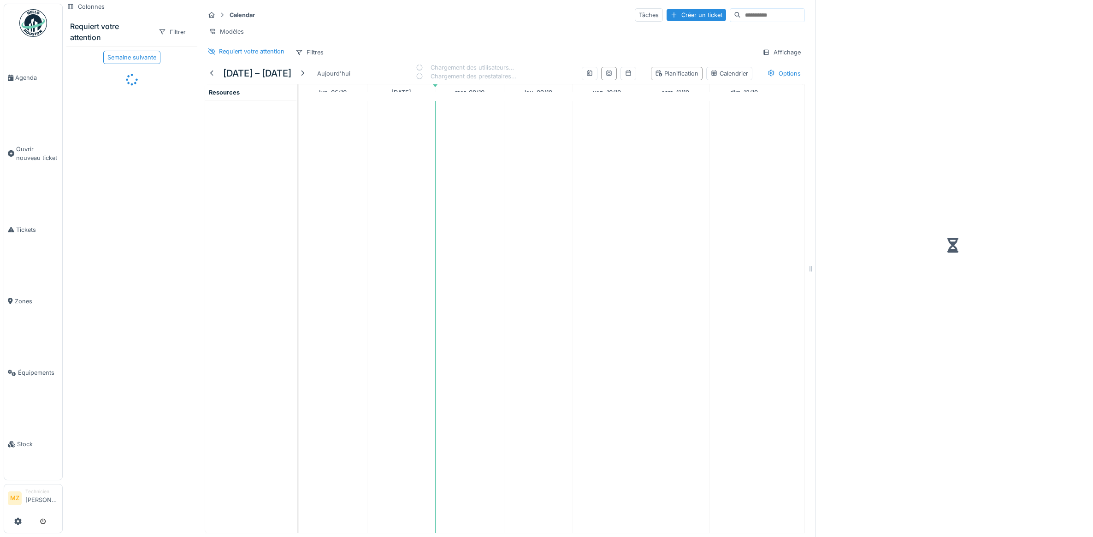
scroll to position [8, 0]
